Goal: Navigation & Orientation: Find specific page/section

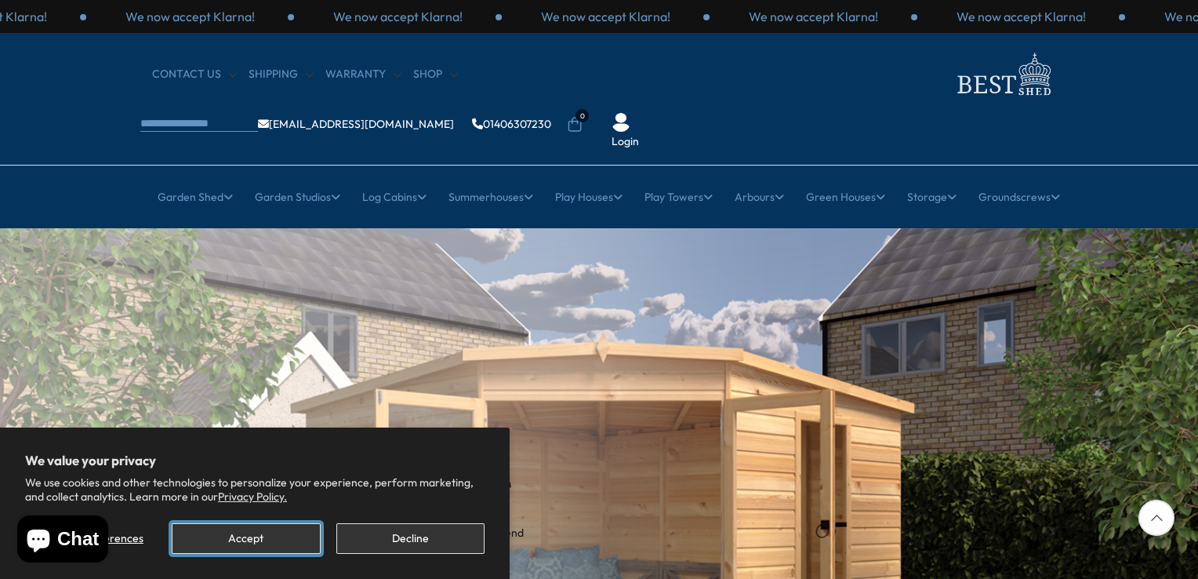
click at [282, 545] on button "Accept" at bounding box center [246, 538] width 148 height 31
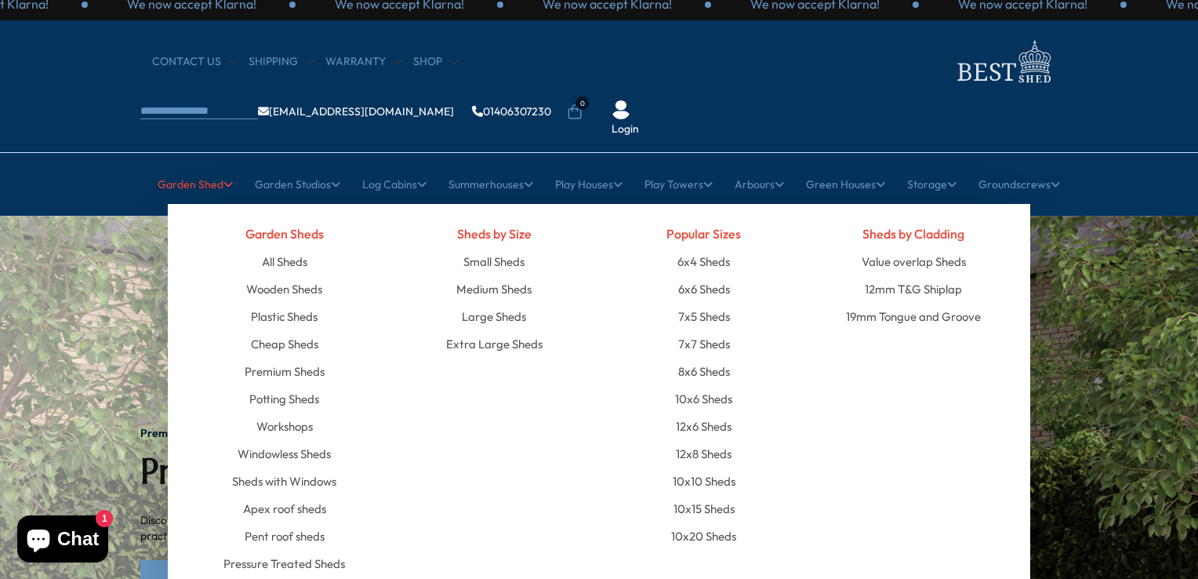
scroll to position [13, 0]
click at [474, 248] on link "Small Sheds" at bounding box center [494, 261] width 61 height 27
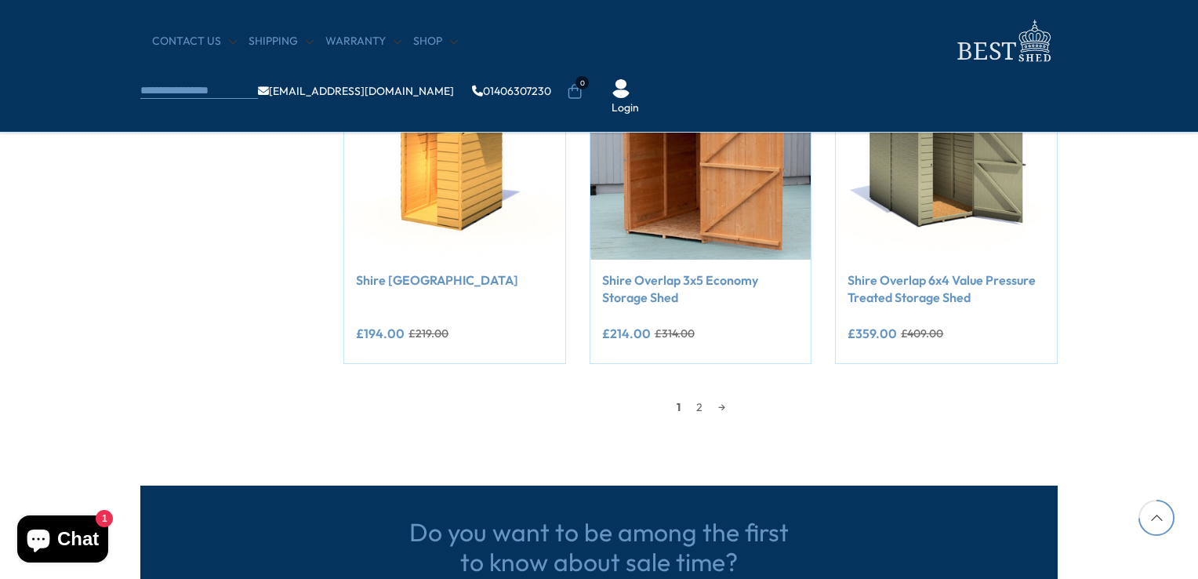
scroll to position [1380, 0]
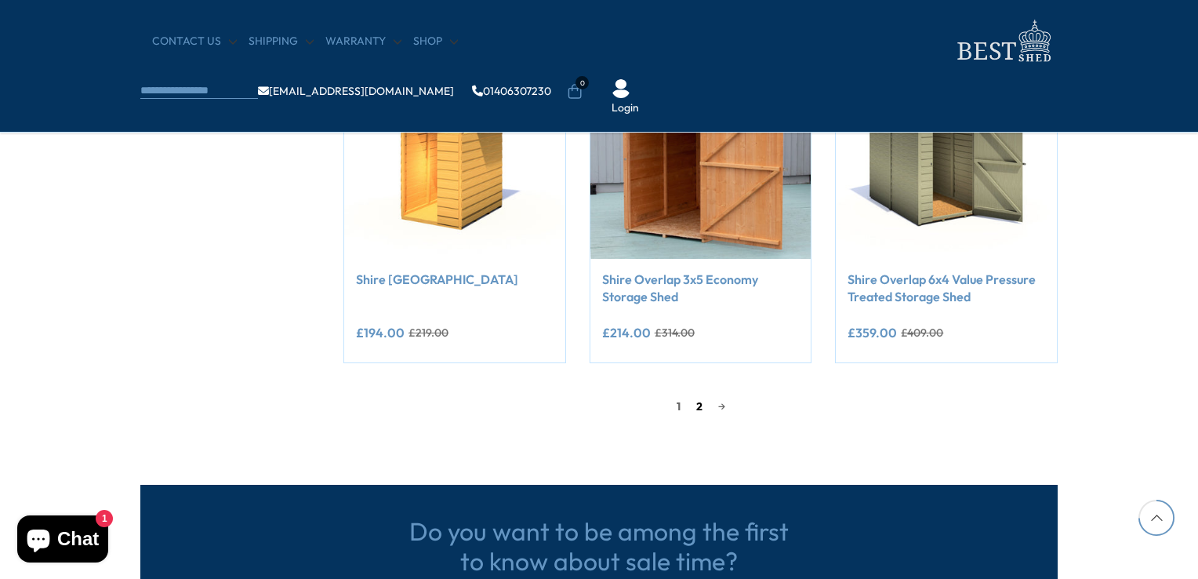
click at [692, 413] on link "2" at bounding box center [700, 406] width 22 height 24
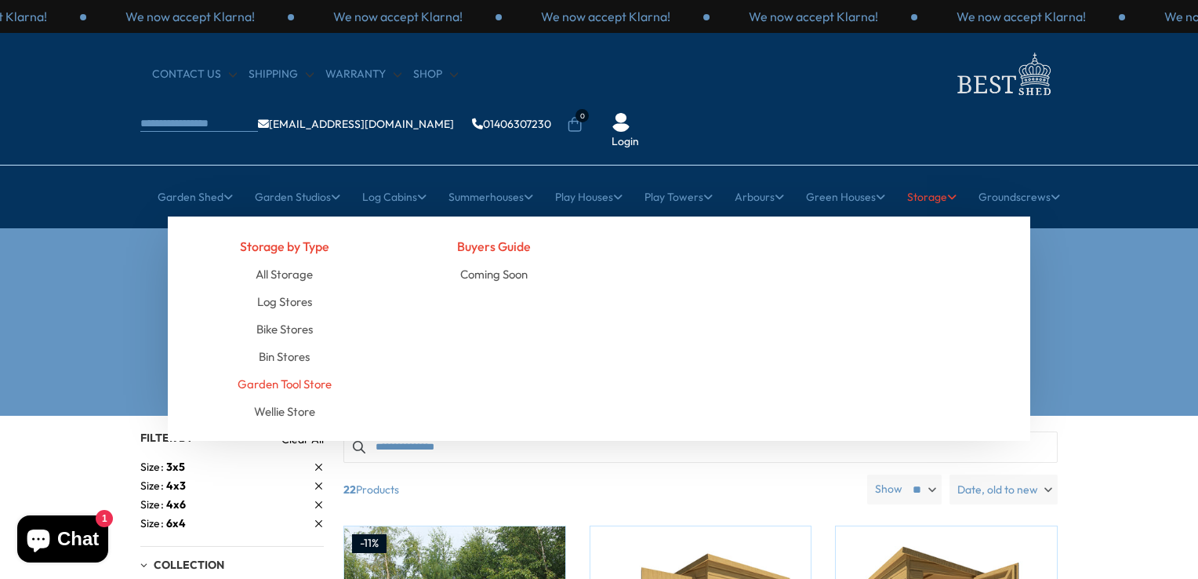
click at [293, 370] on link "Garden Tool Store" at bounding box center [285, 383] width 94 height 27
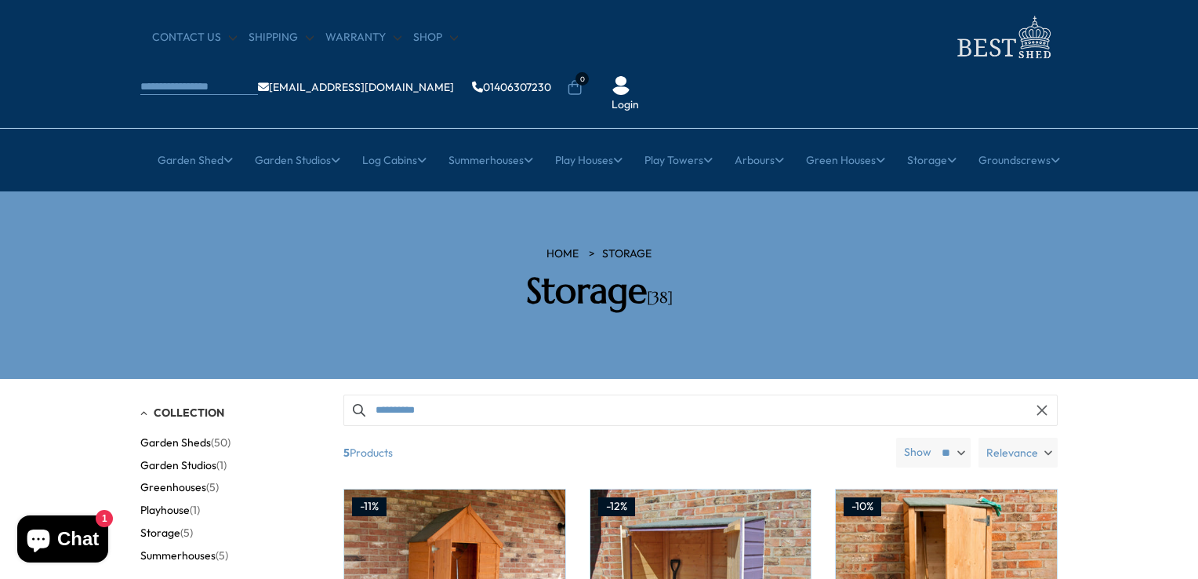
scroll to position [35, 0]
